Goal: Task Accomplishment & Management: Manage account settings

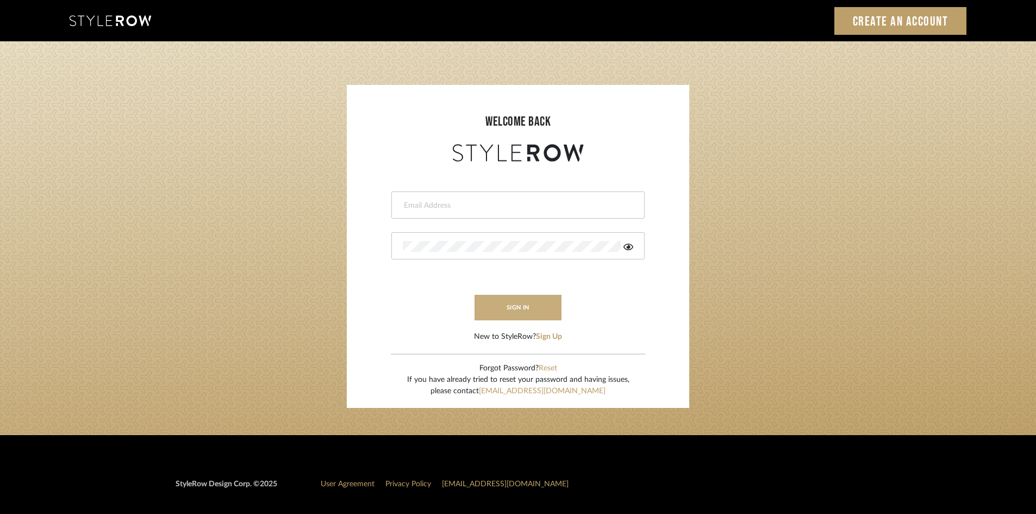
type input "ali.altamash24@gmail.com"
click at [537, 315] on button "sign in" at bounding box center [518, 308] width 87 height 26
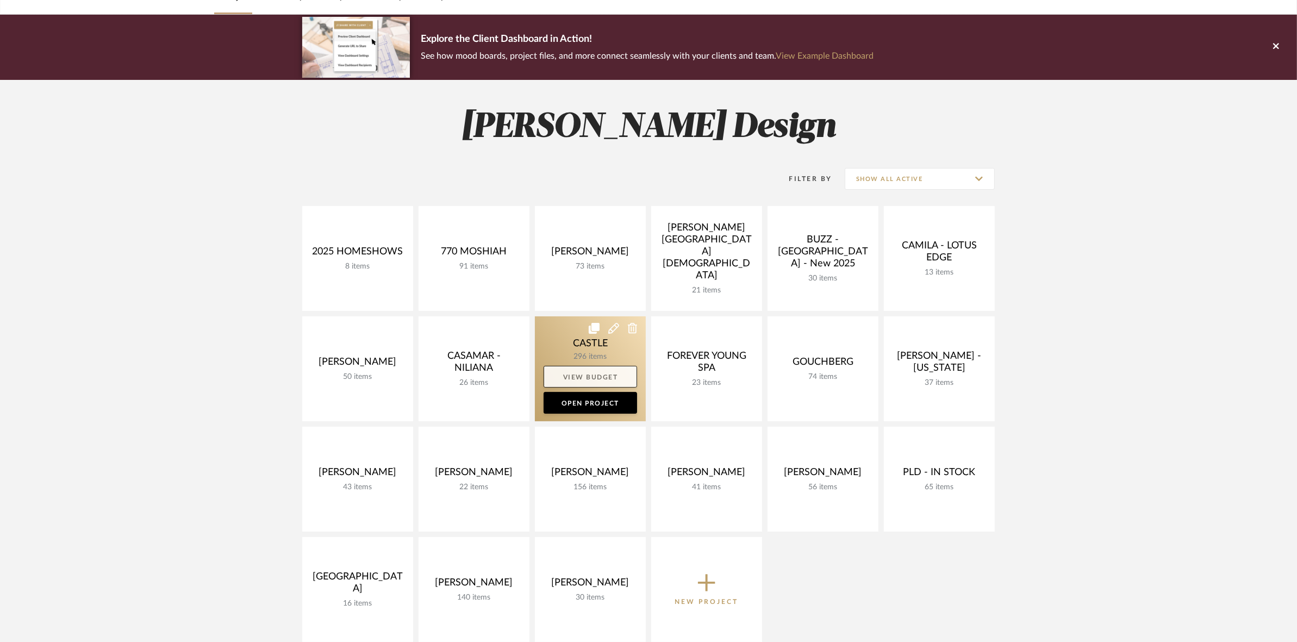
scroll to position [68, 0]
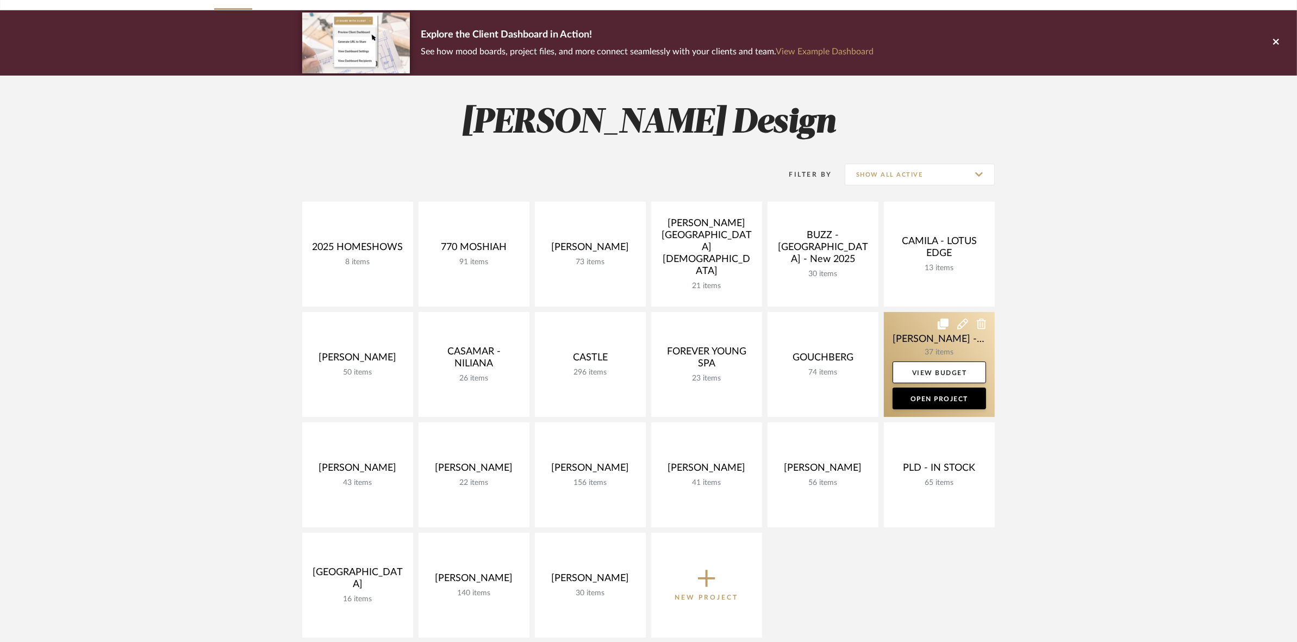
click at [920, 333] on link at bounding box center [939, 364] width 111 height 105
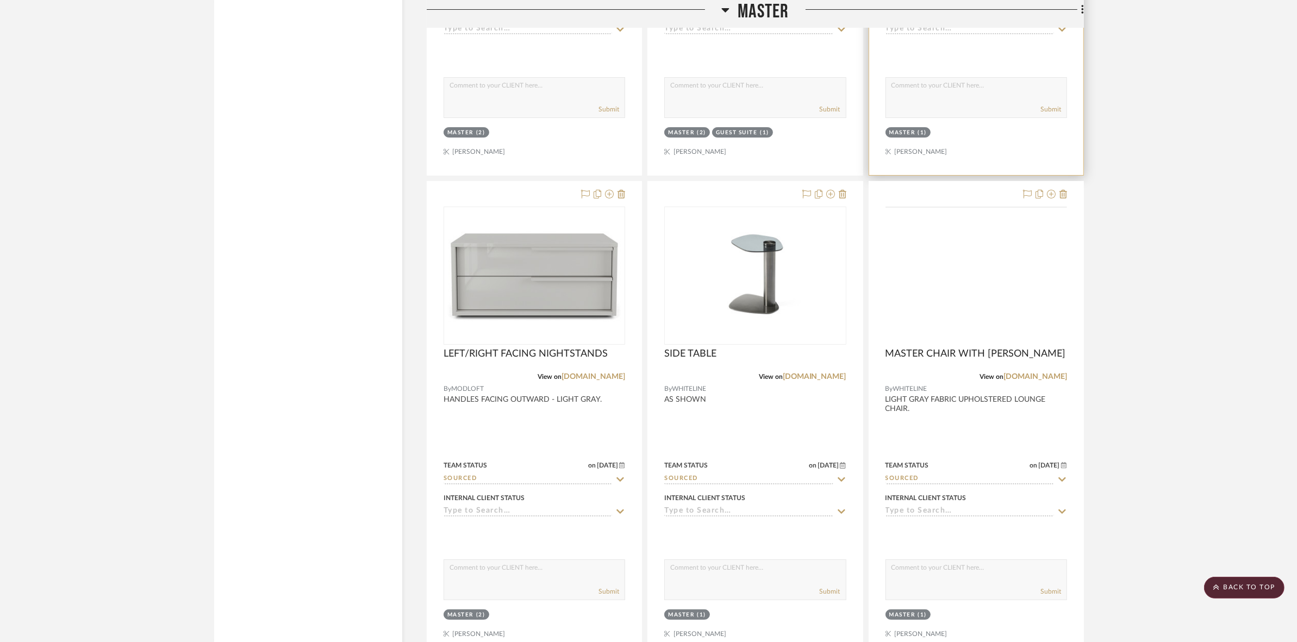
scroll to position [5572, 0]
